Goal: Task Accomplishment & Management: Manage account settings

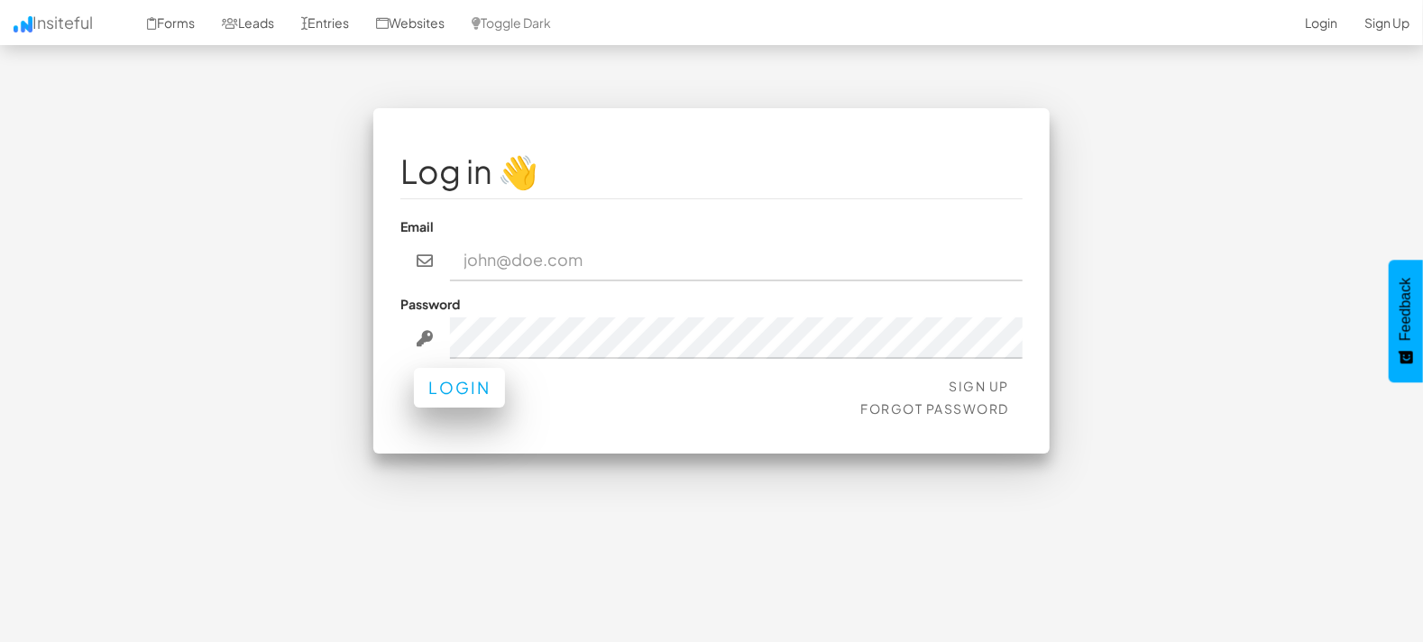
type input "marketing@mapsted.com"
click at [455, 395] on button "Login" at bounding box center [459, 388] width 91 height 40
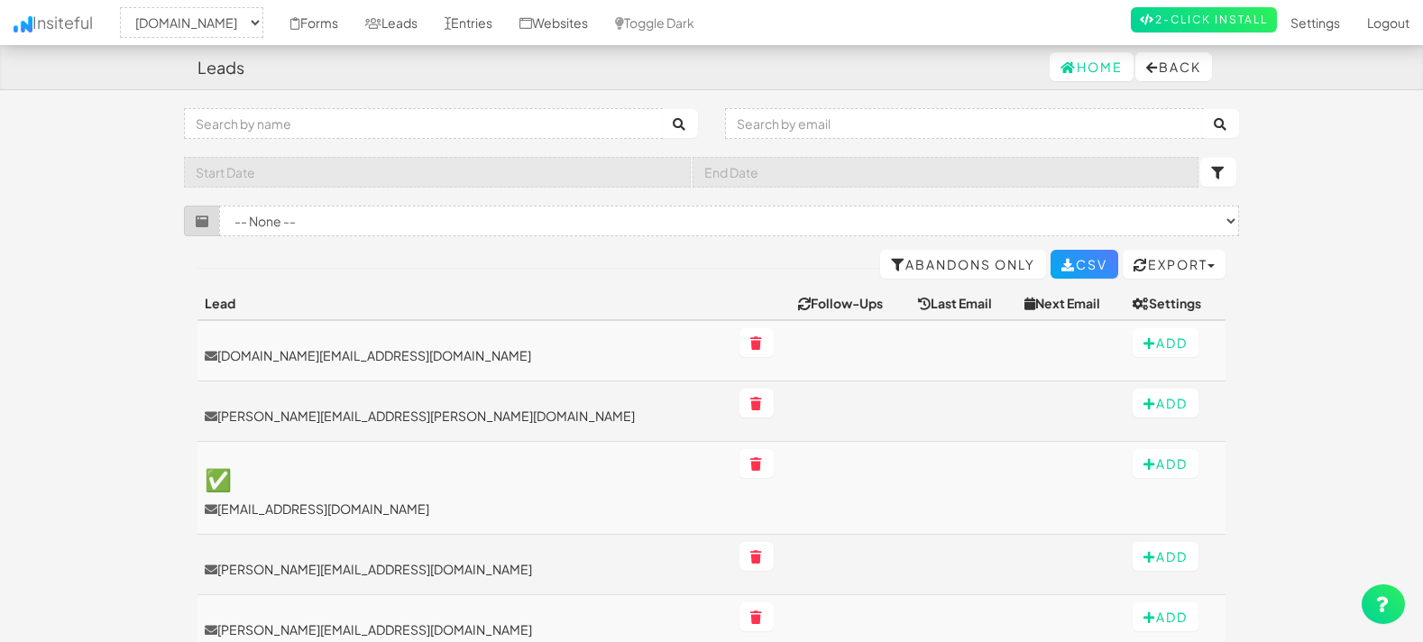
select select "1505"
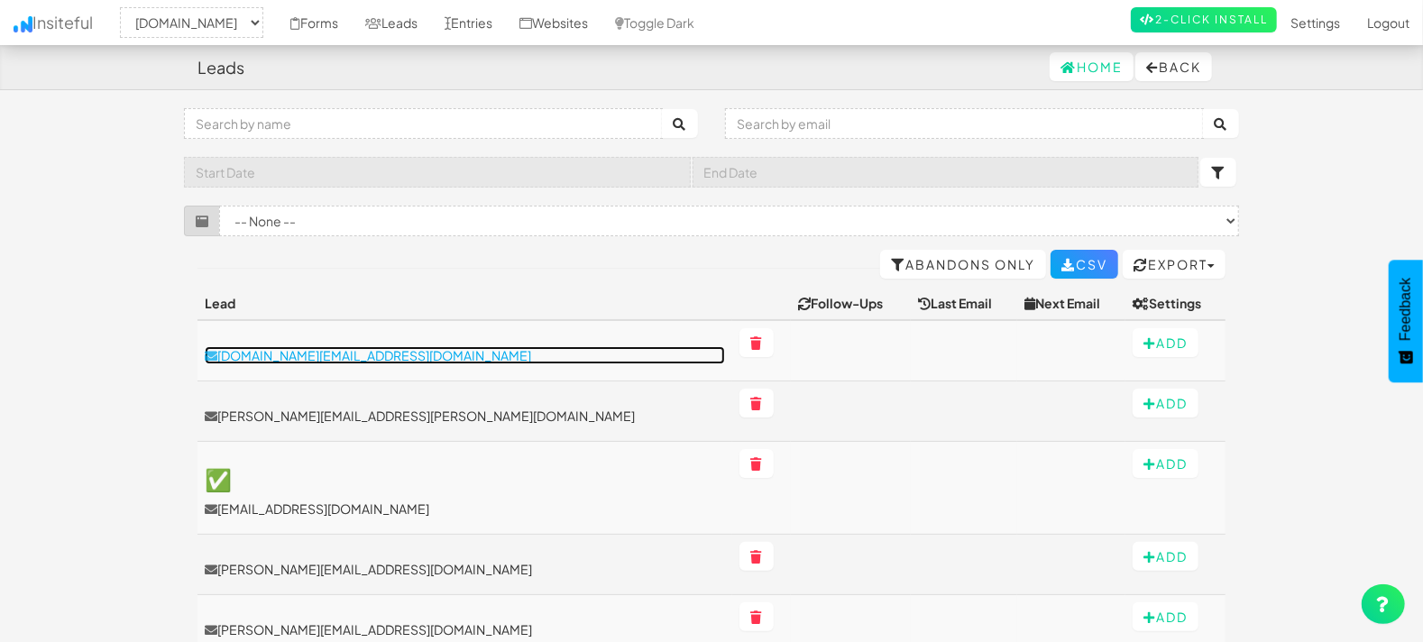
click at [301, 357] on p "seoexpert.ceo@gmail.com" at bounding box center [465, 355] width 520 height 18
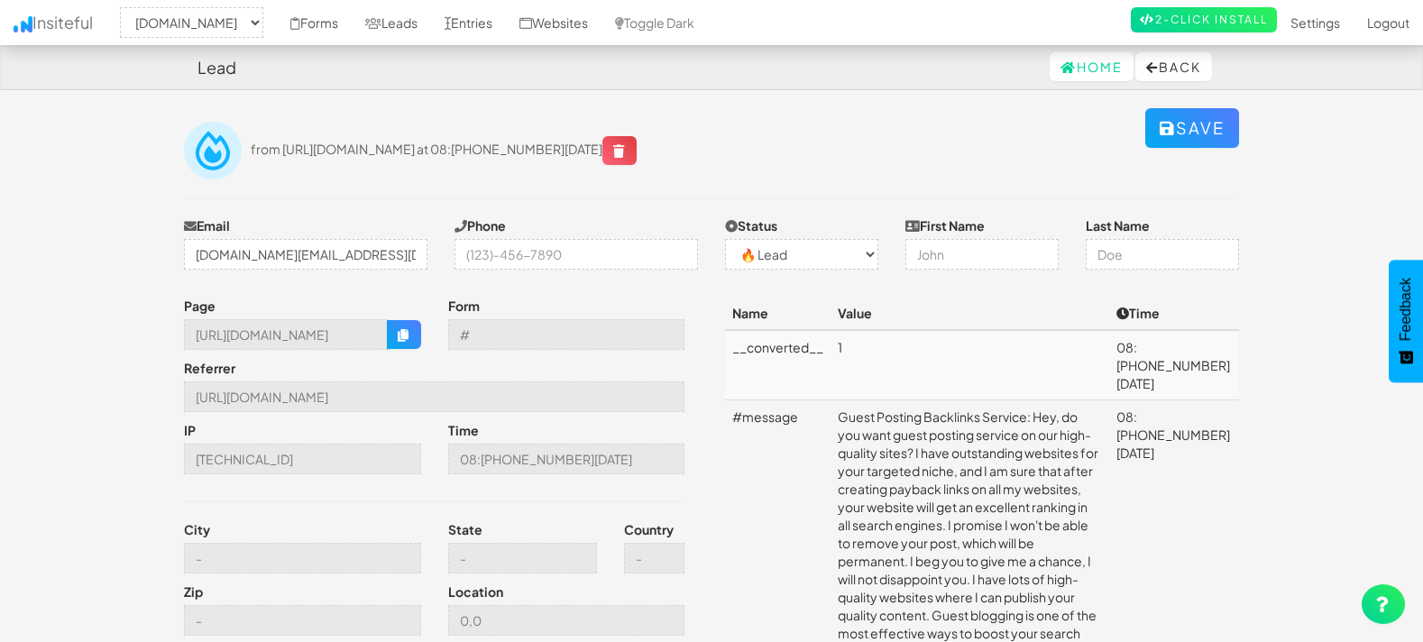
select select "1505"
select select "0"
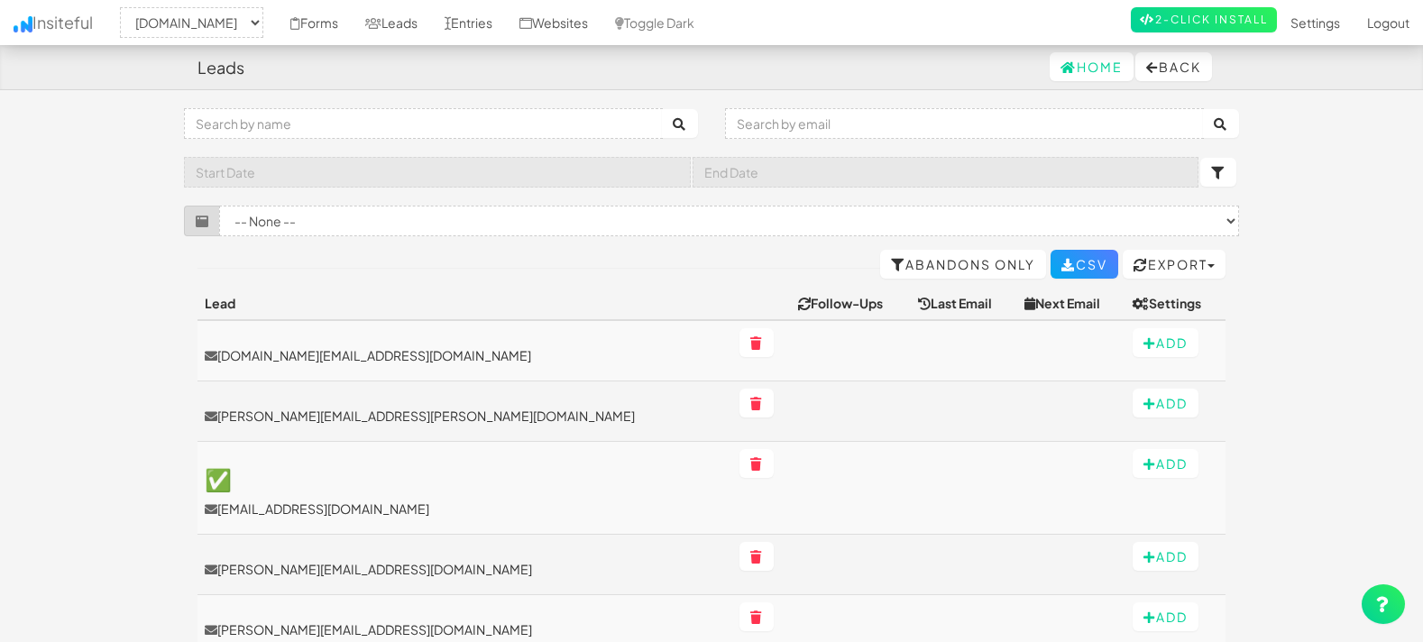
select select "1505"
click at [399, 18] on link "Leads" at bounding box center [391, 22] width 79 height 45
click at [393, 24] on link "Leads" at bounding box center [391, 22] width 79 height 45
select select "1505"
click at [892, 119] on input "text" at bounding box center [964, 123] width 479 height 31
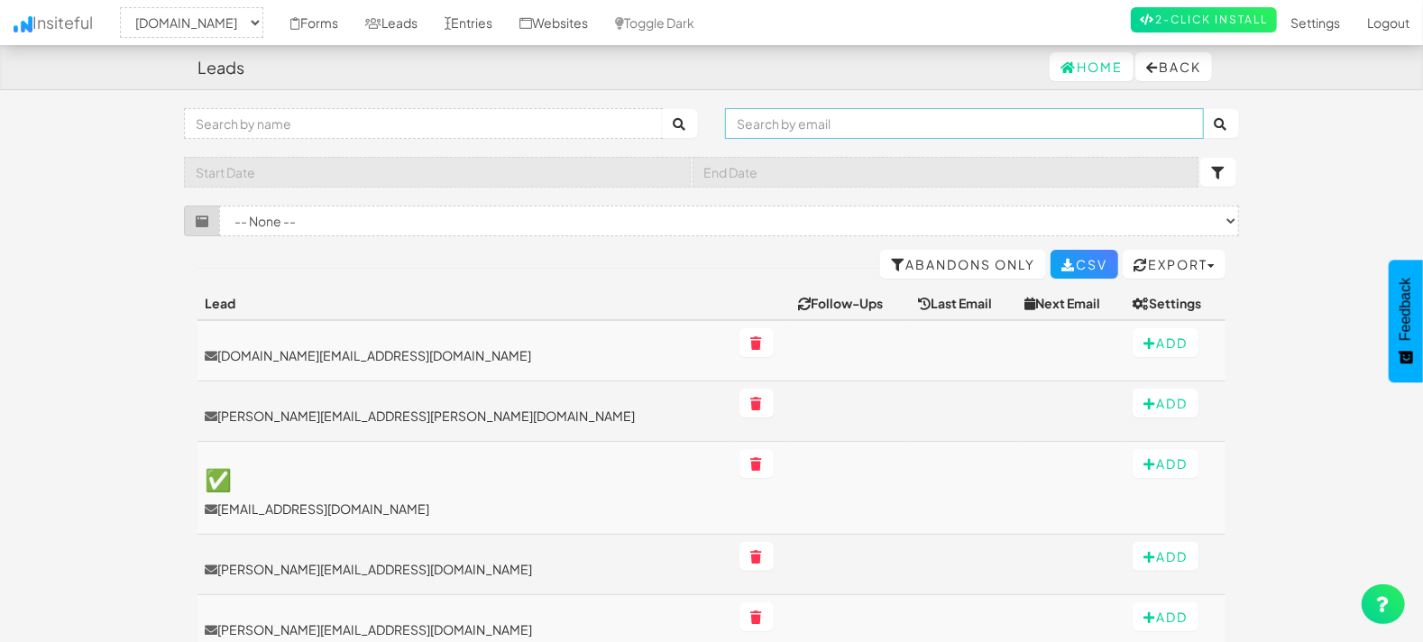
paste input "[PERSON_NAME][DOMAIN_NAME][EMAIL_ADDRESS][DOMAIN_NAME]"
type input "[PERSON_NAME][DOMAIN_NAME][EMAIL_ADDRESS][DOMAIN_NAME]"
click at [1203, 109] on button "submit" at bounding box center [1221, 123] width 36 height 29
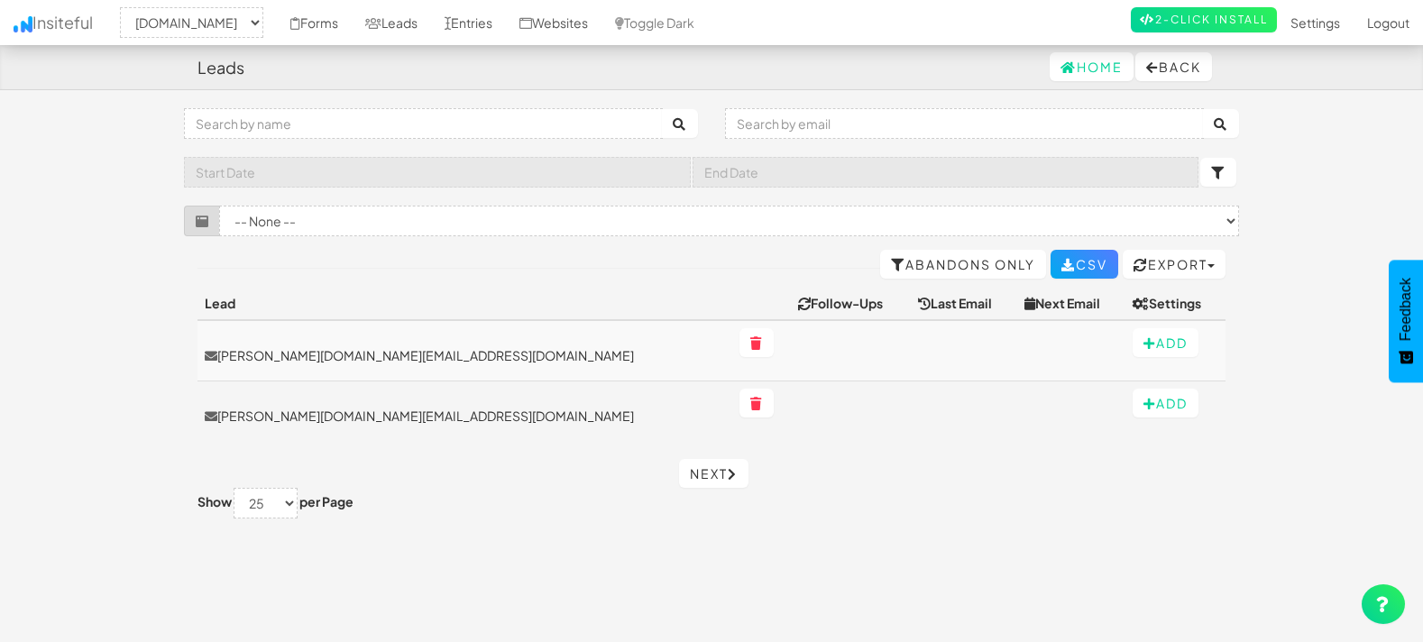
select select "1505"
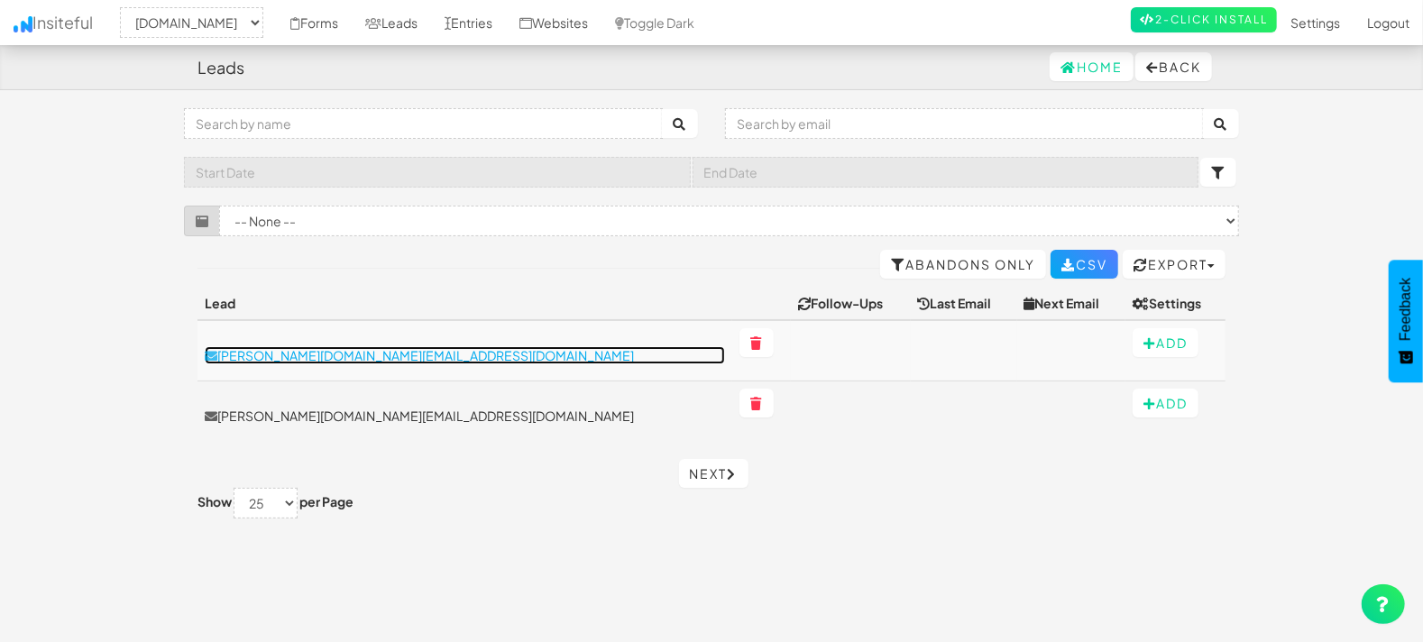
click at [269, 350] on p "[PERSON_NAME][DOMAIN_NAME][EMAIL_ADDRESS][DOMAIN_NAME]" at bounding box center [465, 355] width 520 height 18
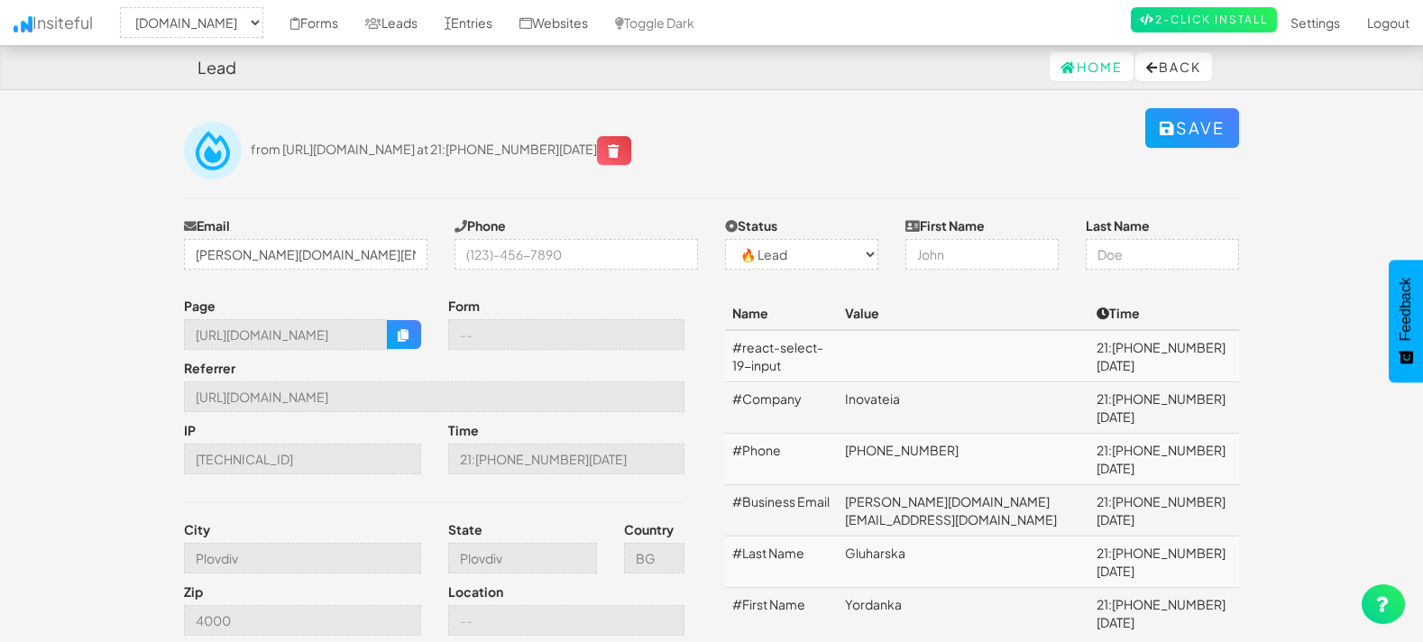
select select "1505"
select select "0"
drag, startPoint x: 194, startPoint y: 556, endPoint x: 300, endPoint y: 560, distance: 106.5
click at [300, 560] on input "Plovdiv" at bounding box center [302, 558] width 237 height 31
